Goal: Transaction & Acquisition: Purchase product/service

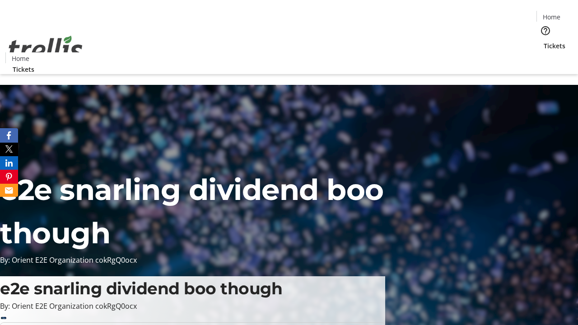
click at [544, 41] on span "Tickets" at bounding box center [555, 45] width 22 height 9
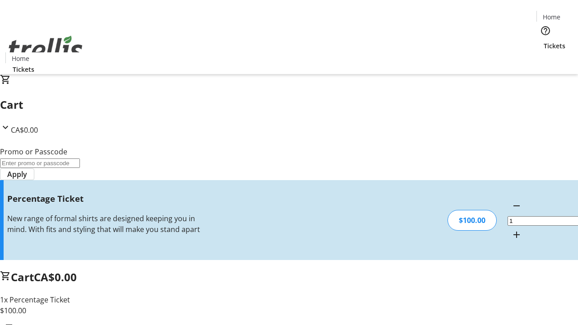
type input "BAR"
